Goal: Information Seeking & Learning: Learn about a topic

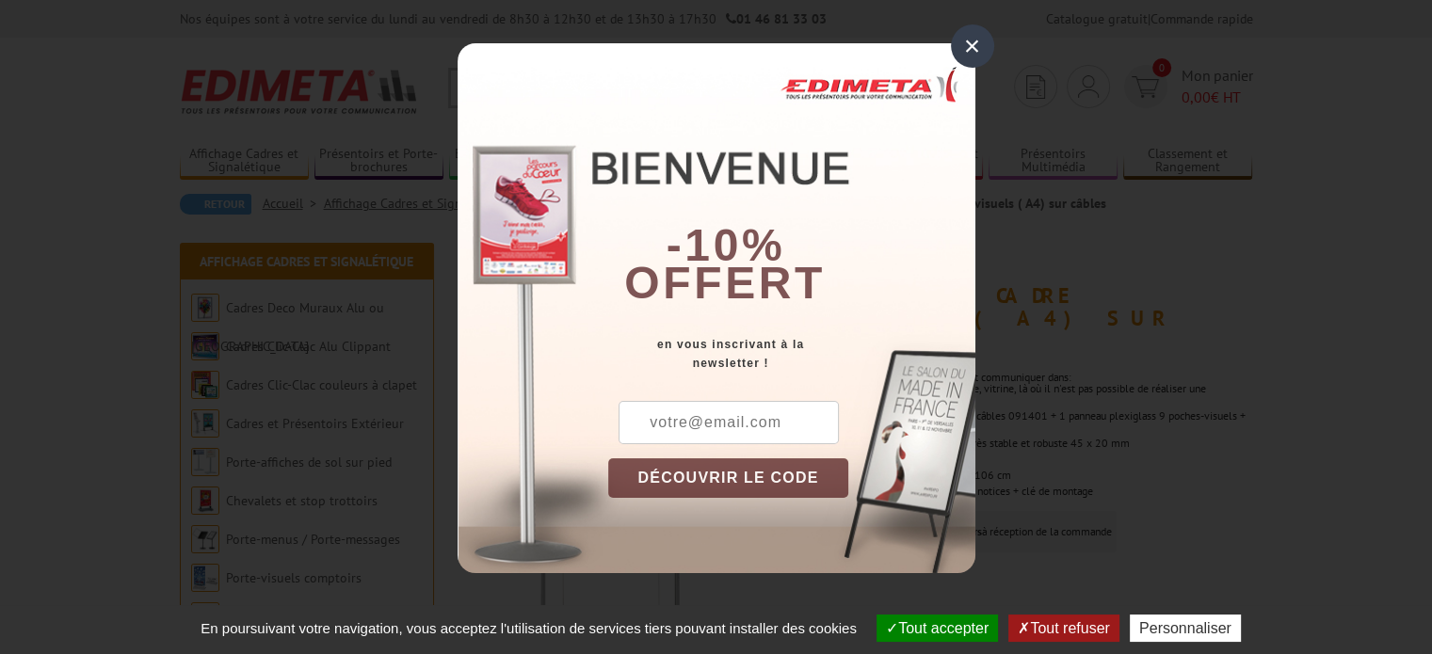
click at [968, 43] on div "×" at bounding box center [972, 45] width 43 height 43
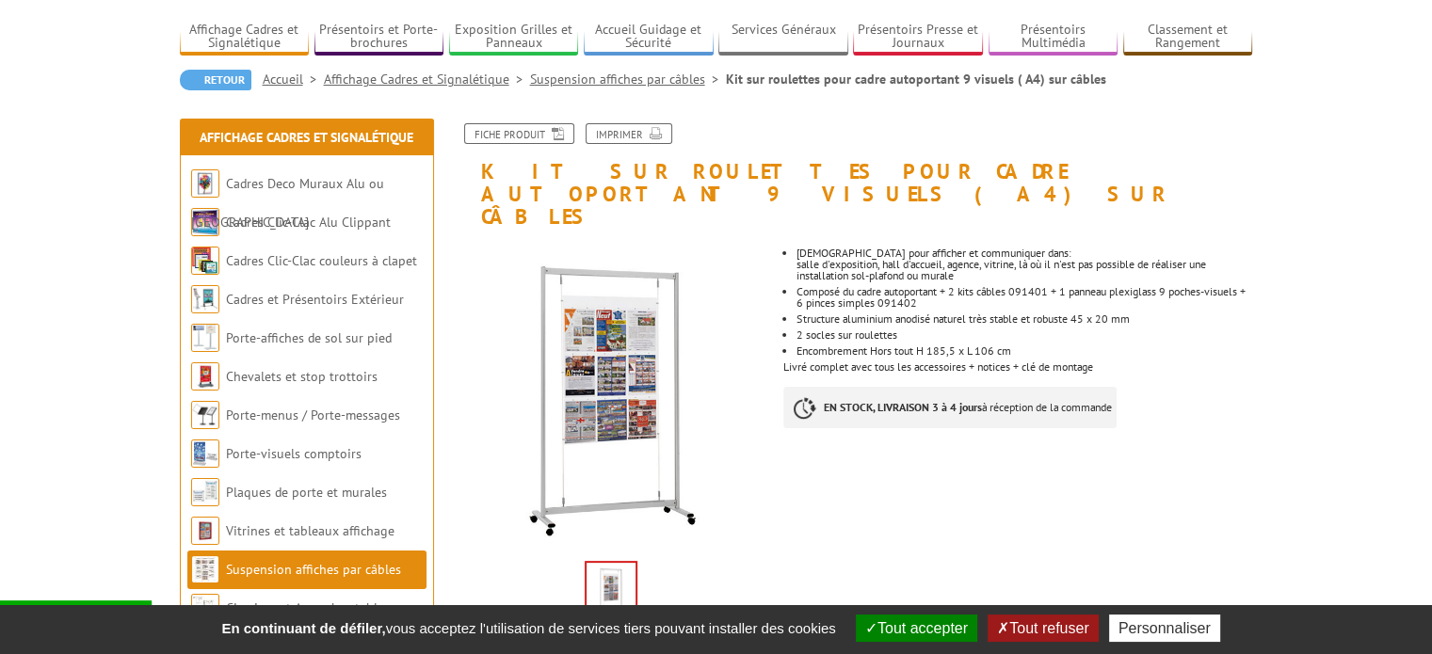
scroll to position [188, 0]
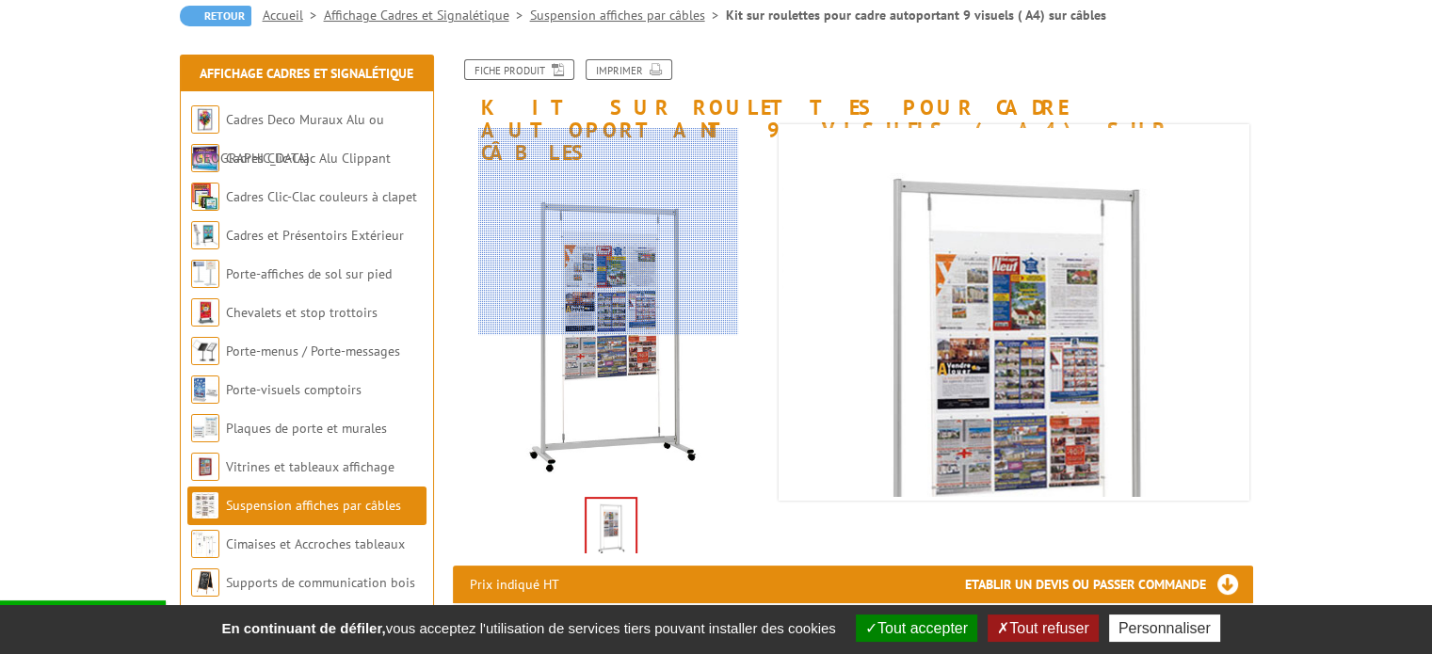
click at [608, 225] on div at bounding box center [608, 231] width 260 height 207
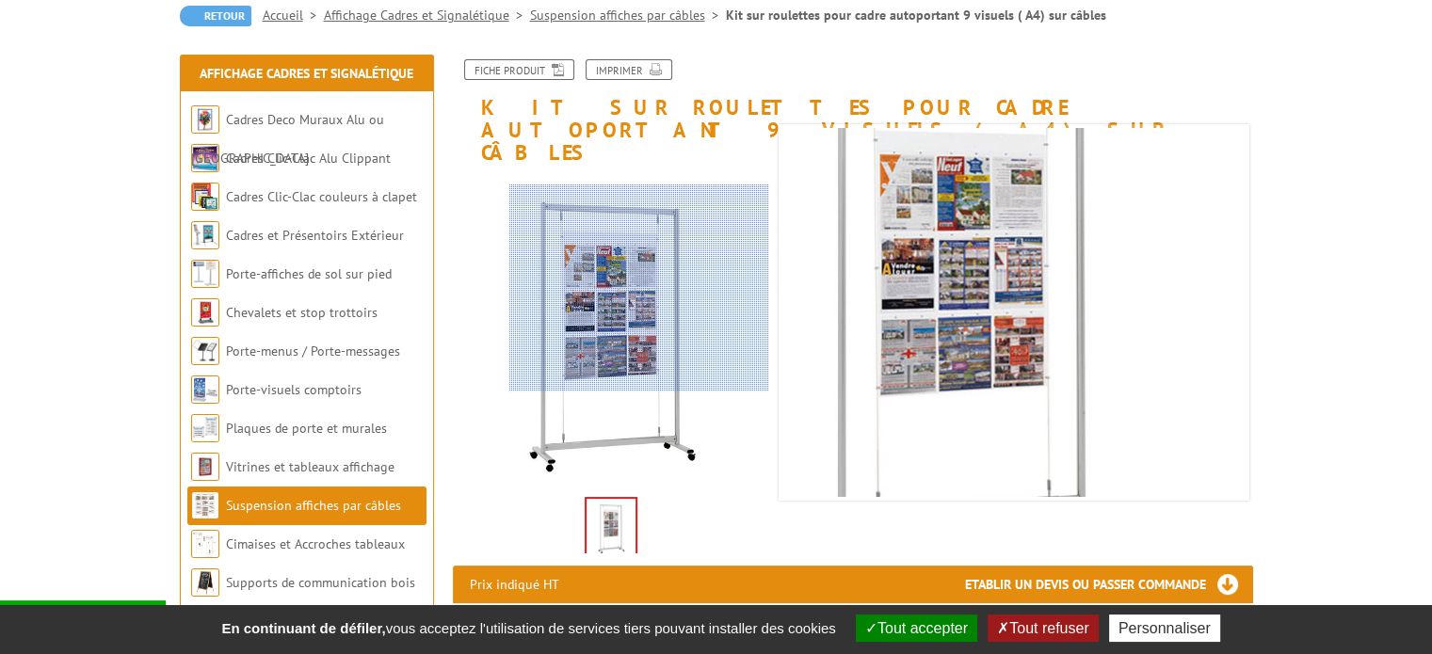
click at [657, 288] on div at bounding box center [639, 287] width 260 height 207
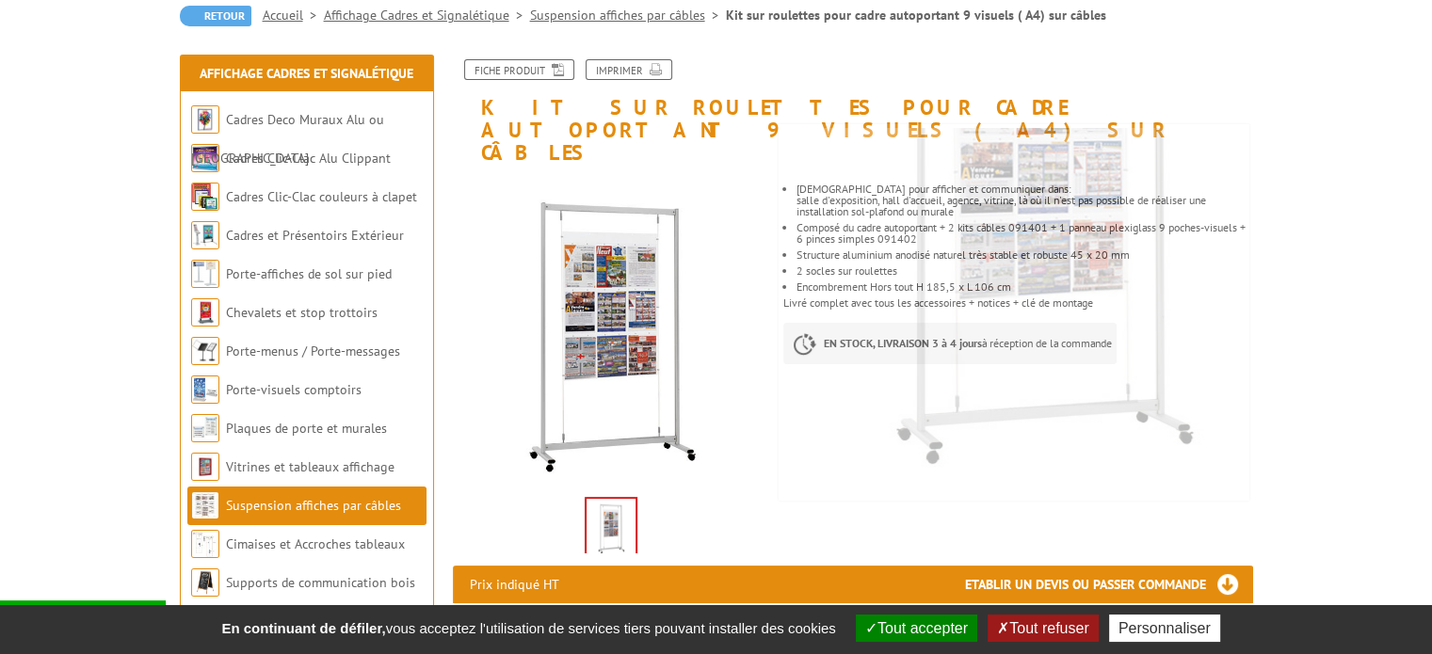
click at [604, 499] on img at bounding box center [610, 528] width 49 height 58
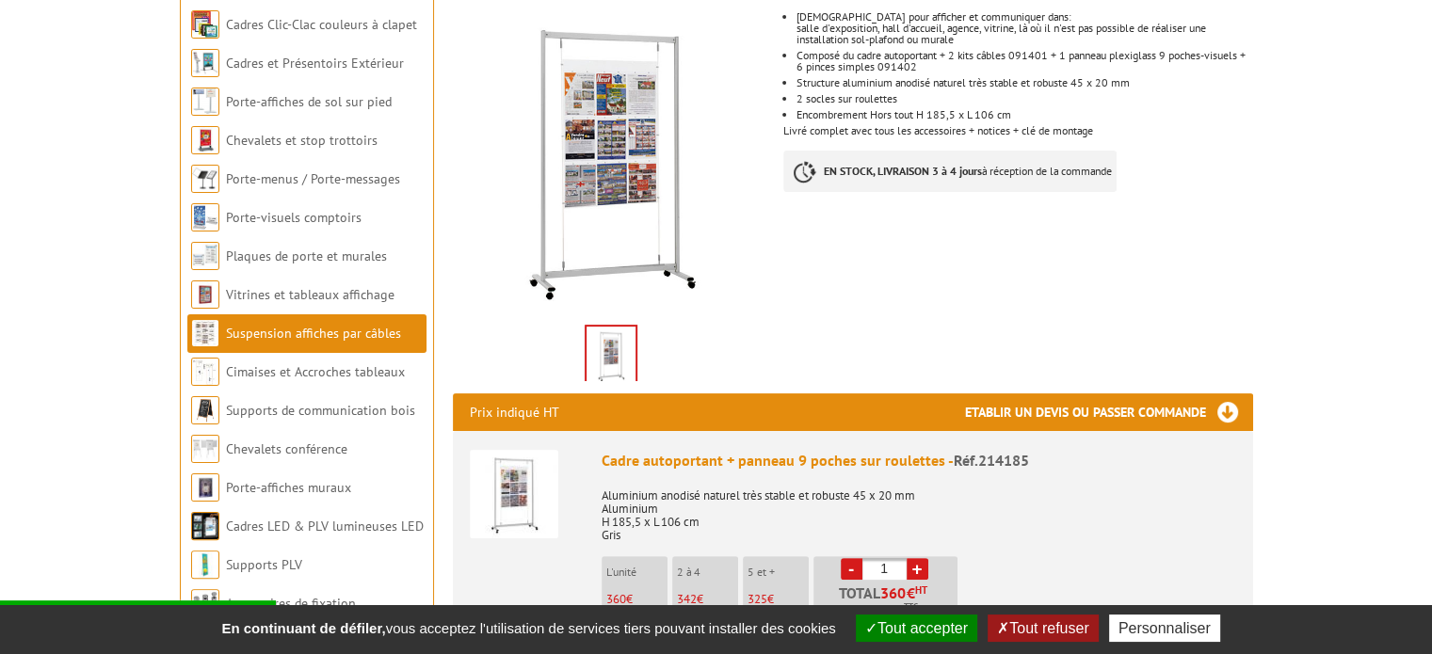
scroll to position [377, 0]
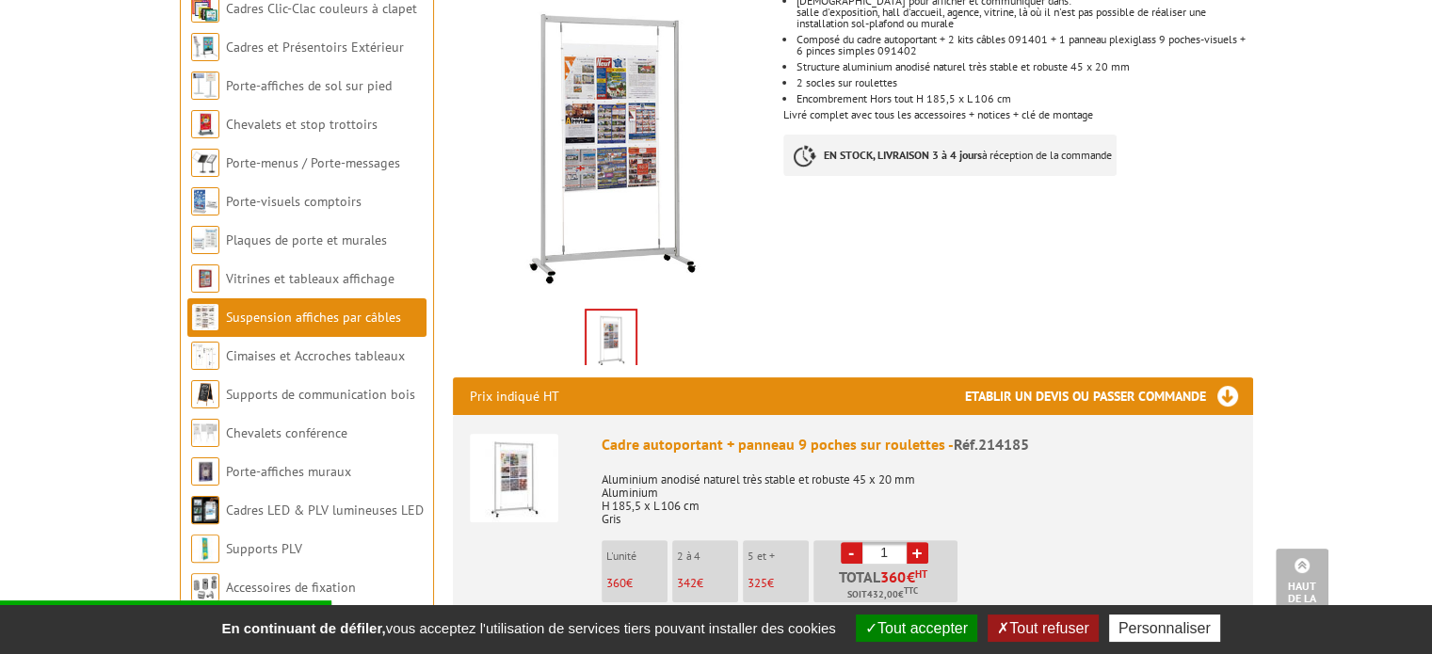
click at [624, 311] on img at bounding box center [610, 340] width 49 height 58
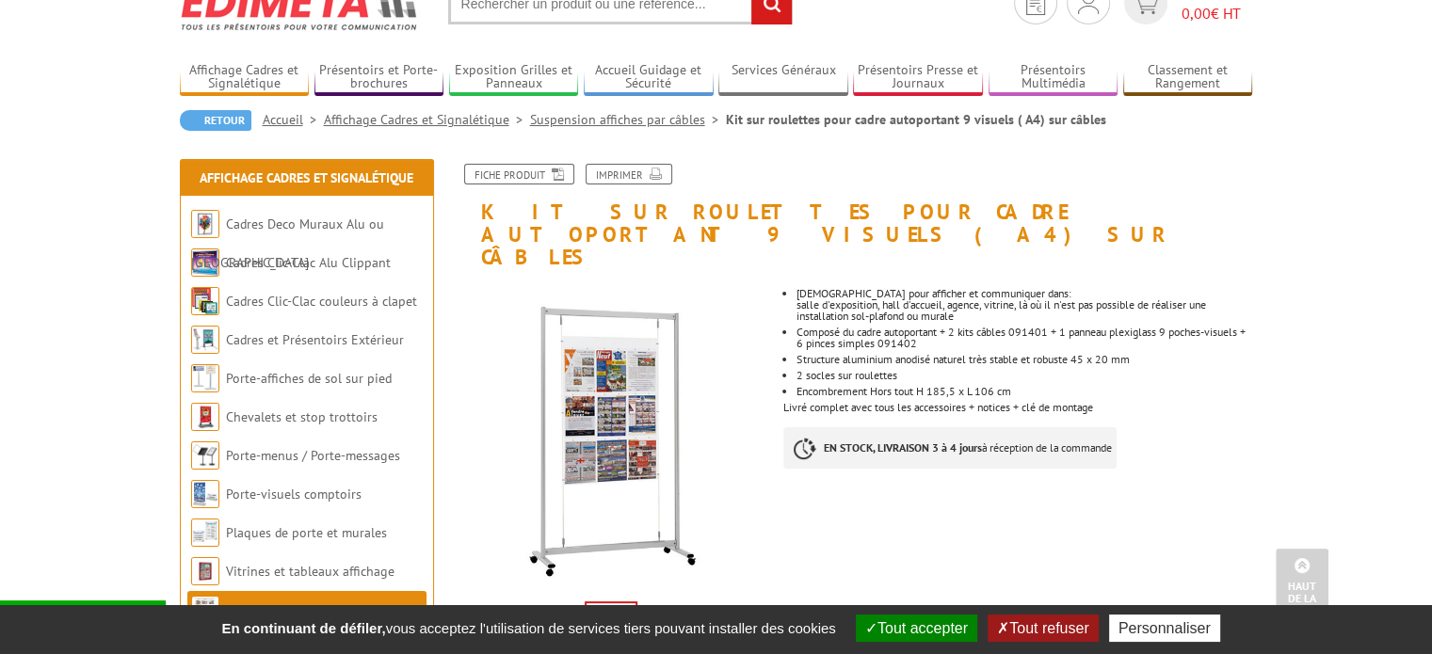
scroll to position [0, 0]
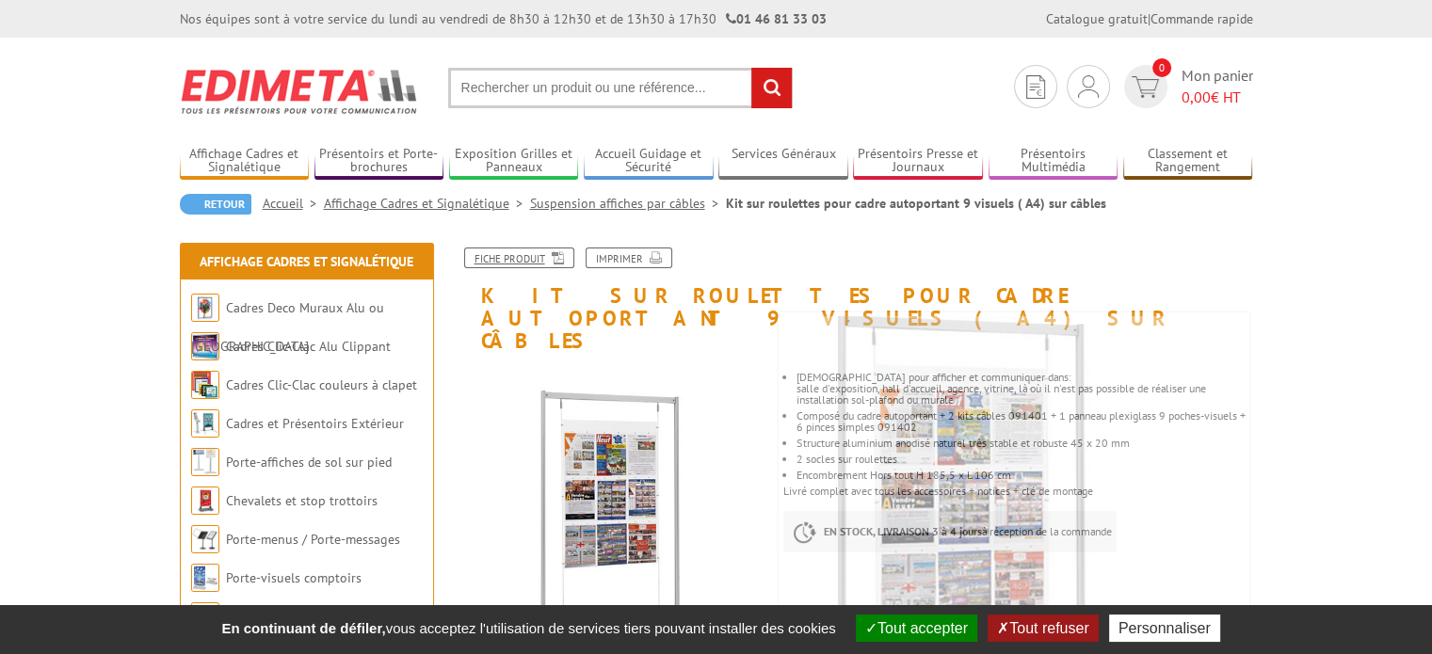
click at [531, 251] on link "Fiche produit" at bounding box center [519, 258] width 110 height 21
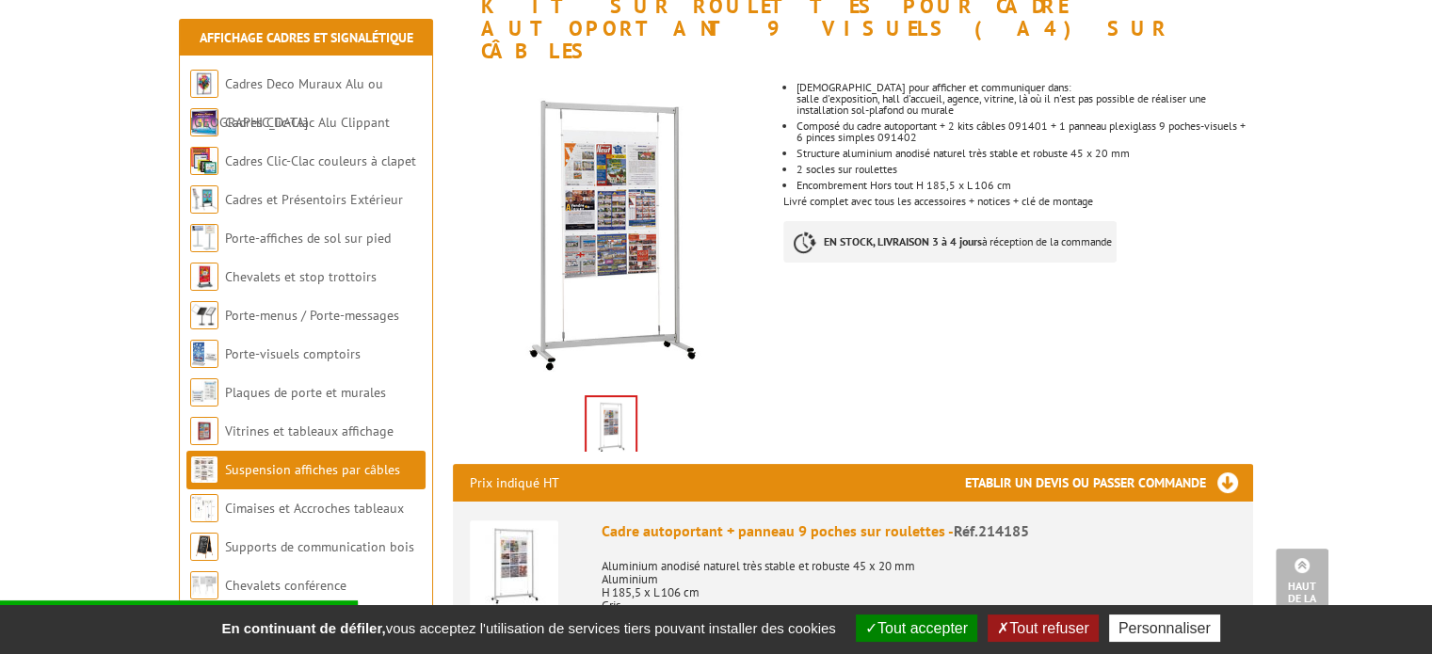
scroll to position [282, 0]
